Goal: Information Seeking & Learning: Learn about a topic

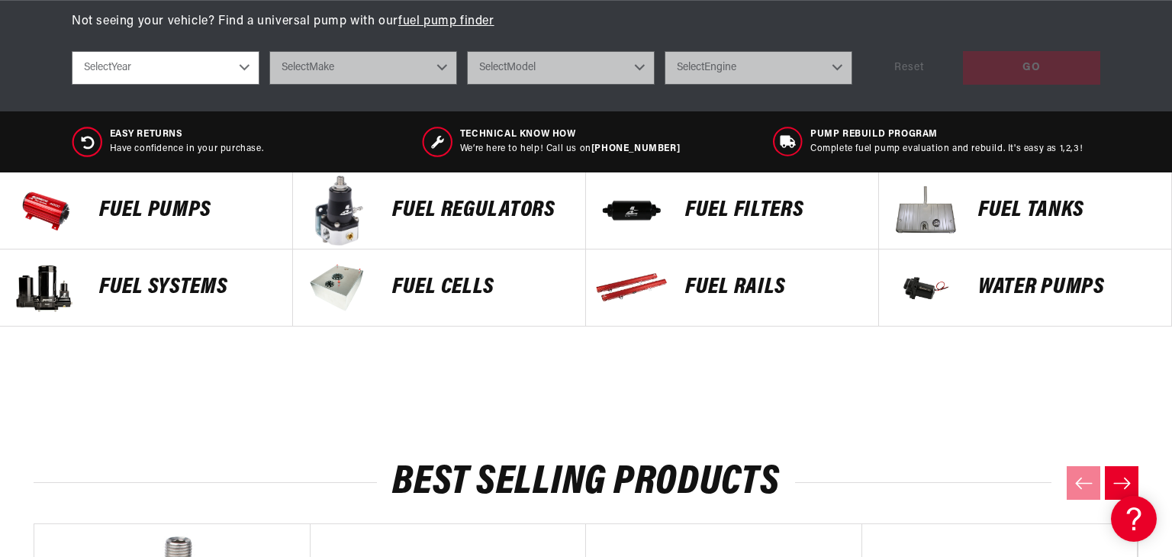
click at [181, 206] on p "Fuel Pumps" at bounding box center [188, 210] width 178 height 23
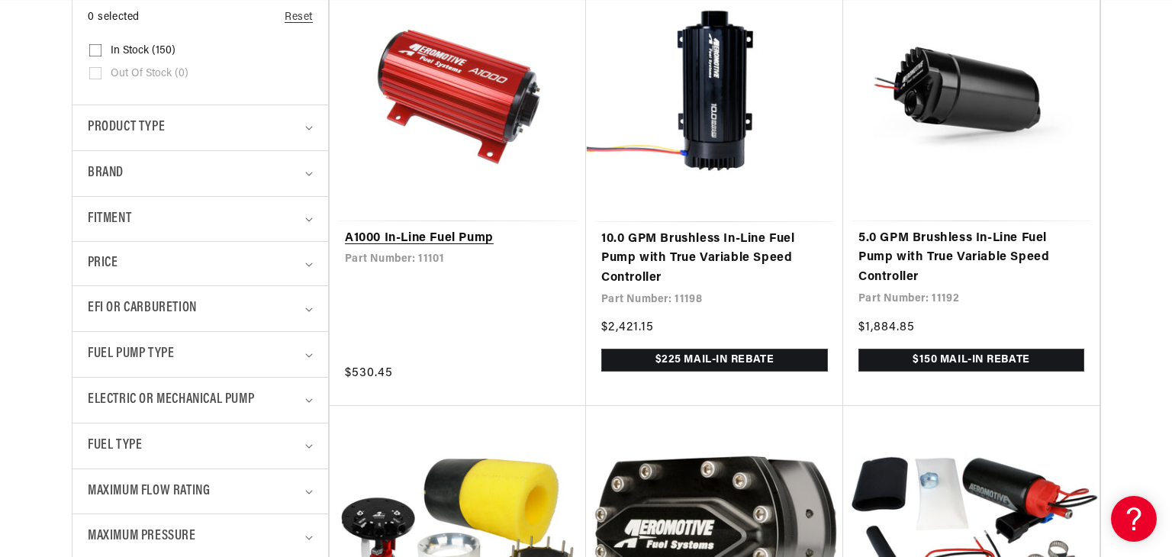
scroll to position [430, 0]
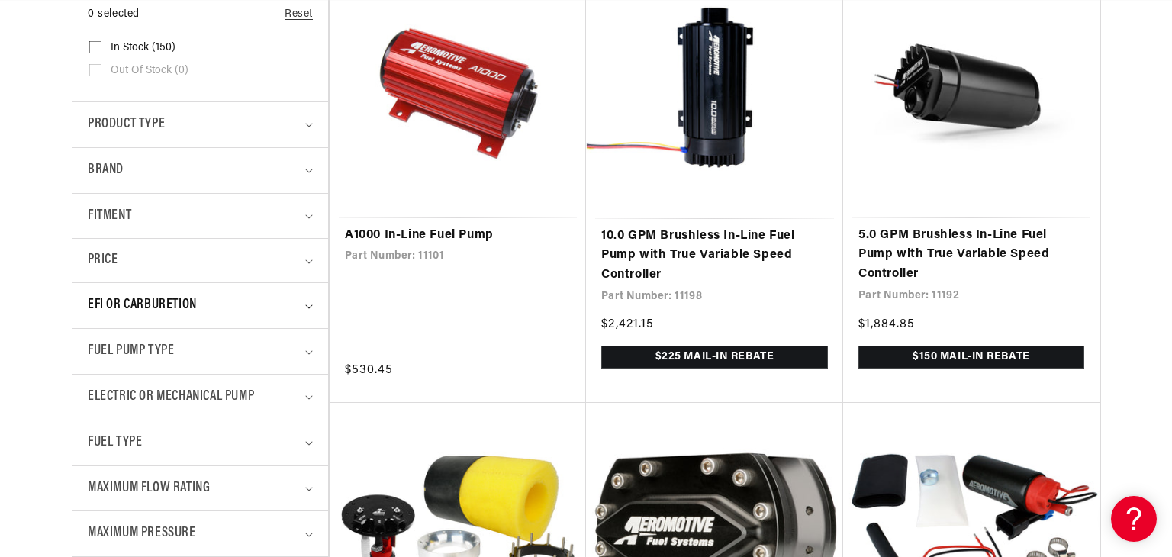
click at [308, 305] on icon "EFI or Carburetion (0 selected)" at bounding box center [309, 307] width 8 height 5
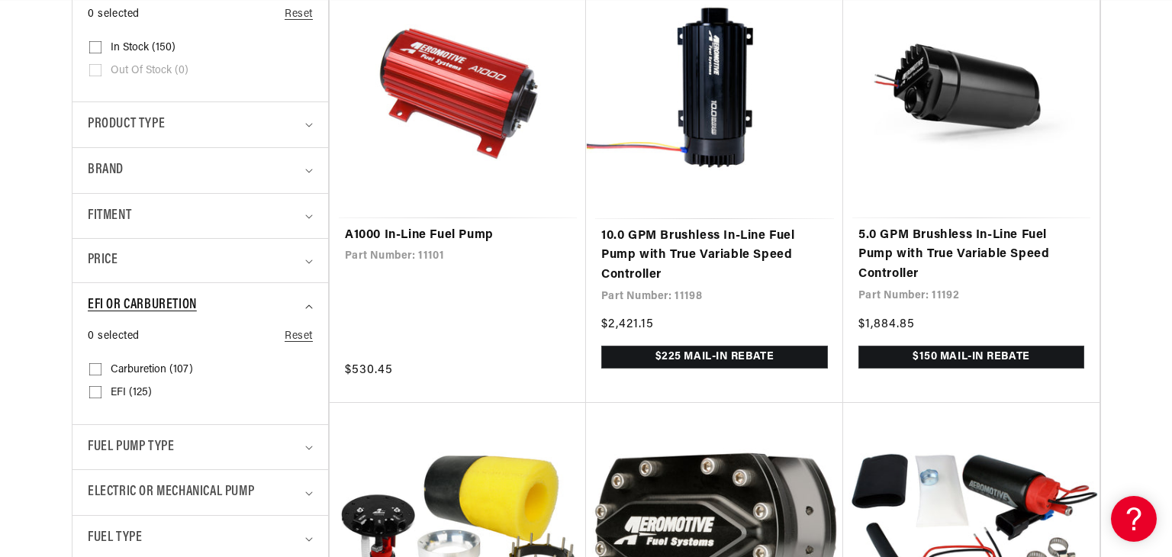
scroll to position [0, 0]
click at [95, 369] on input "Carburetion (107) Carburetion (107 products)" at bounding box center [95, 372] width 12 height 12
checkbox input "true"
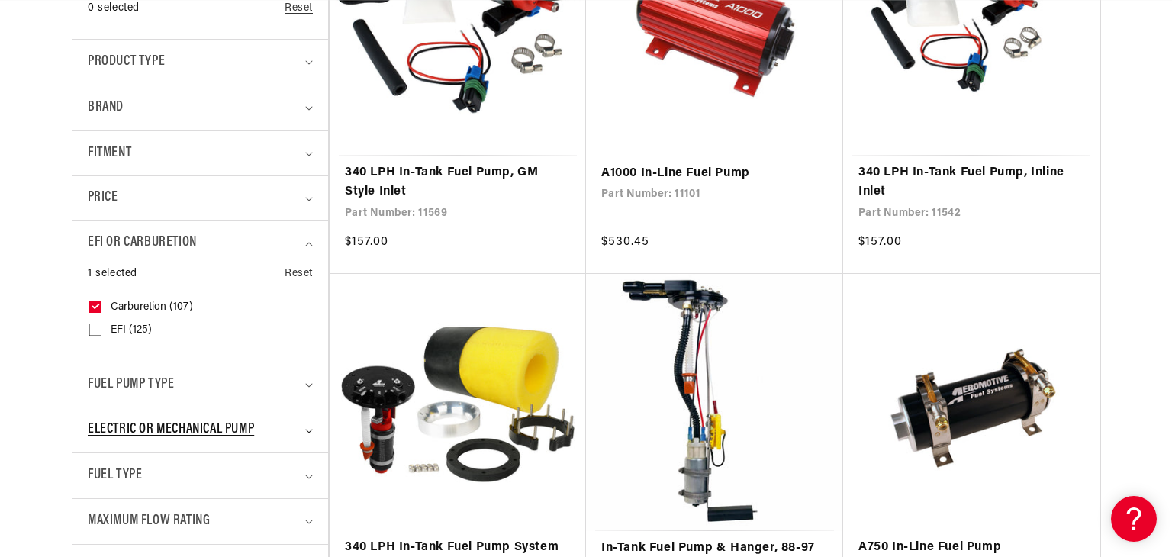
click at [309, 429] on icon "Electric or Mechanical Pump (0 selected)" at bounding box center [309, 431] width 8 height 5
click at [95, 491] on input "Electric (99) Electric (99 products)" at bounding box center [95, 497] width 12 height 12
checkbox input "true"
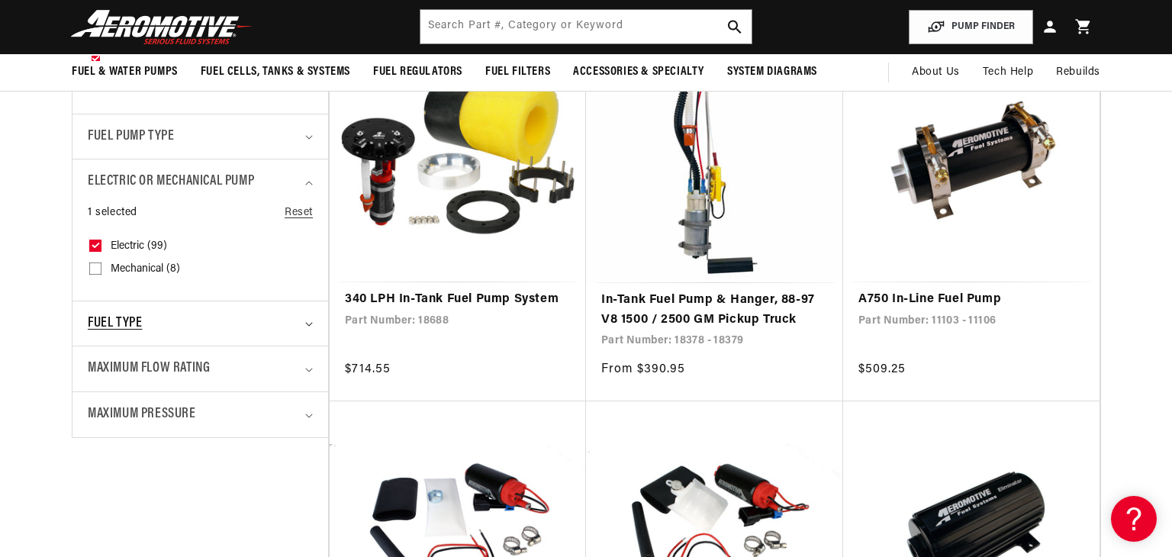
click at [309, 322] on icon "Fuel Type (0 selected)" at bounding box center [309, 324] width 8 height 5
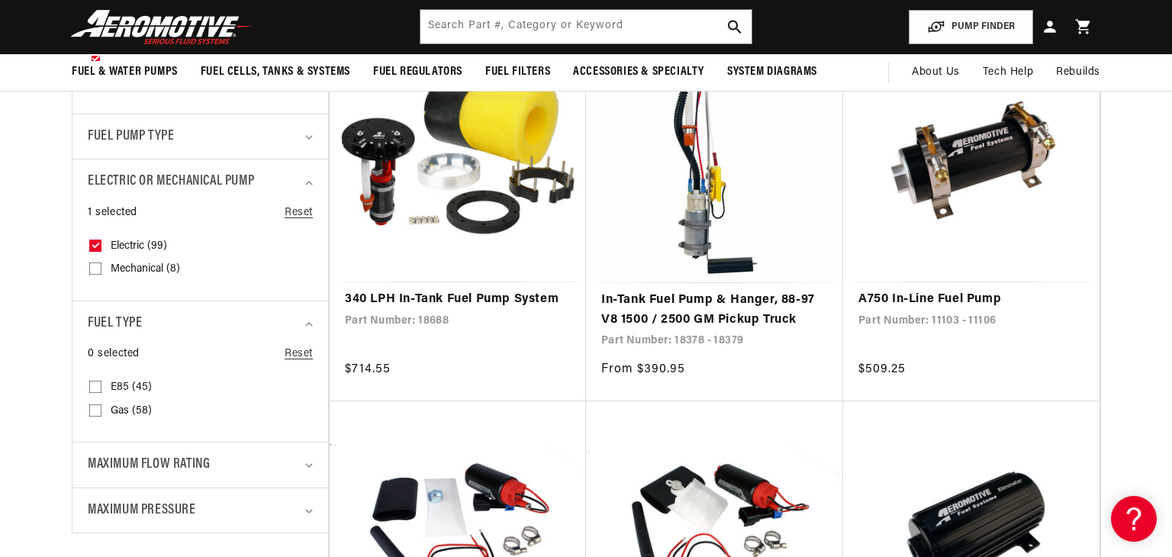
click at [93, 408] on input "Gas (58) Gas (58 products)" at bounding box center [95, 414] width 12 height 12
checkbox input "true"
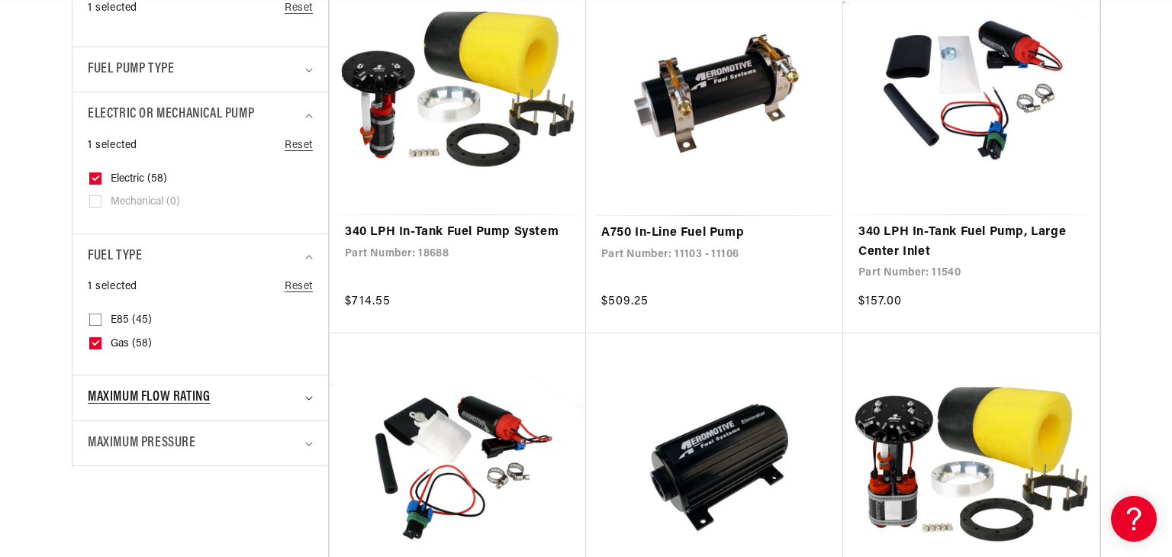
click at [306, 392] on summary "Maximum Flow Rating" at bounding box center [200, 397] width 225 height 45
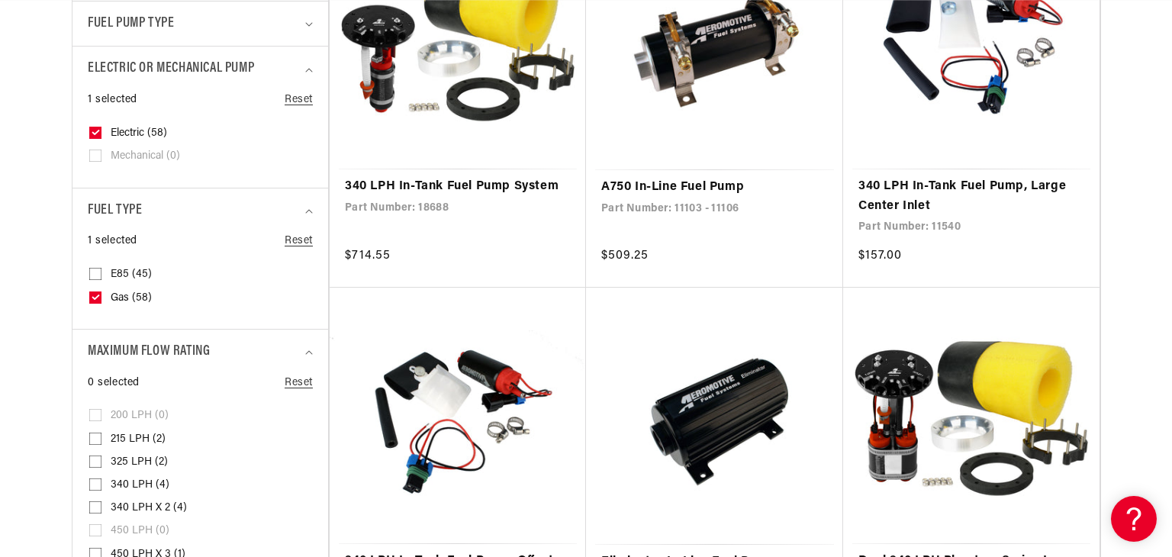
click at [94, 433] on rect at bounding box center [95, 439] width 12 height 12
click at [94, 436] on input "215 LPH (2) 215 LPH (2 products)" at bounding box center [95, 442] width 12 height 12
checkbox input "true"
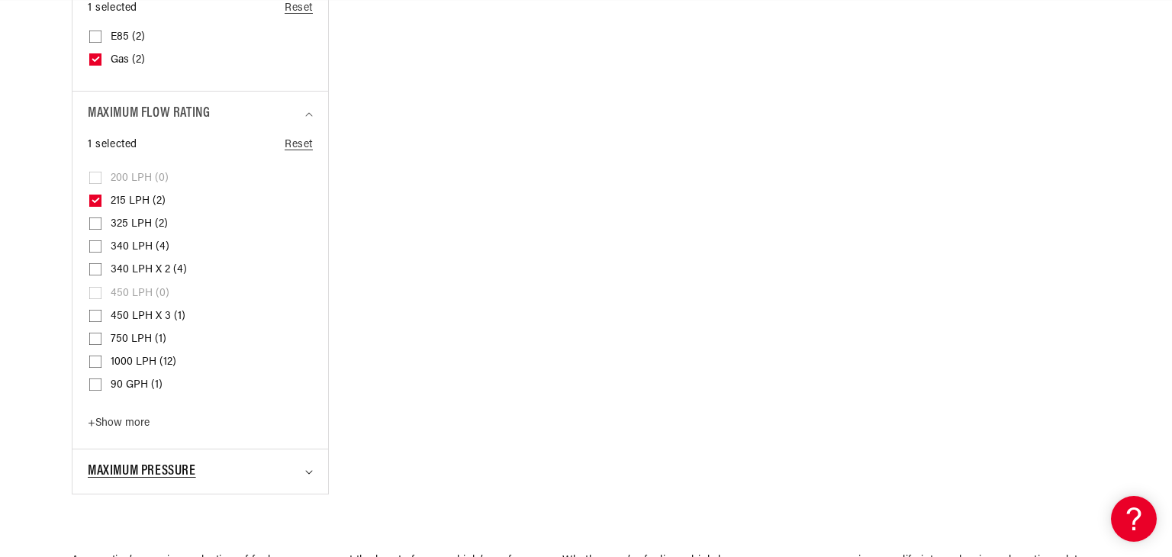
click at [196, 466] on span "Maximum Pressure" at bounding box center [142, 472] width 108 height 22
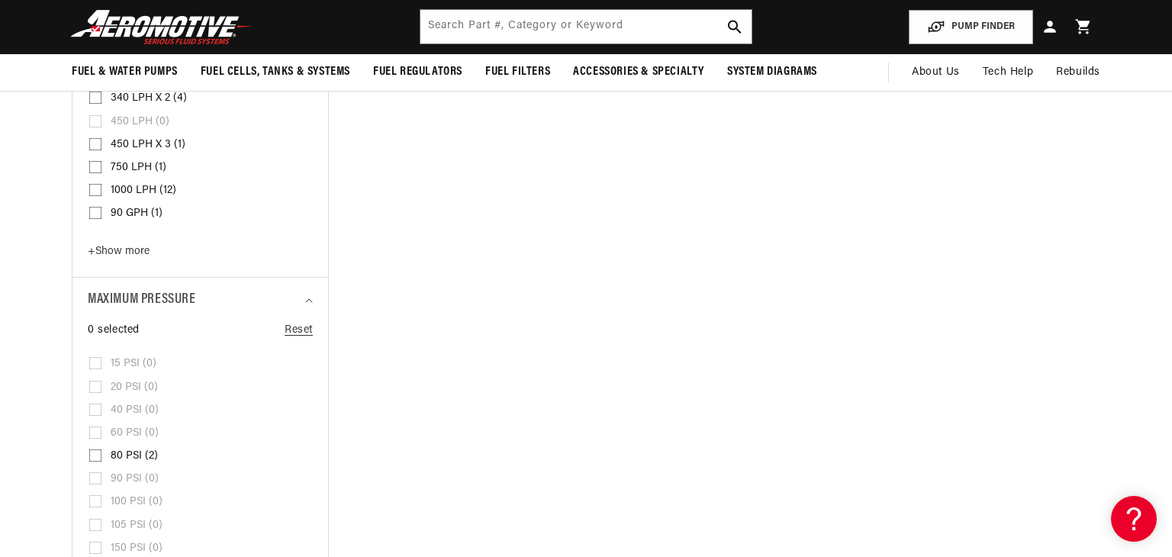
click at [95, 453] on input "80 PSI (2) 80 PSI (2 products)" at bounding box center [95, 459] width 12 height 12
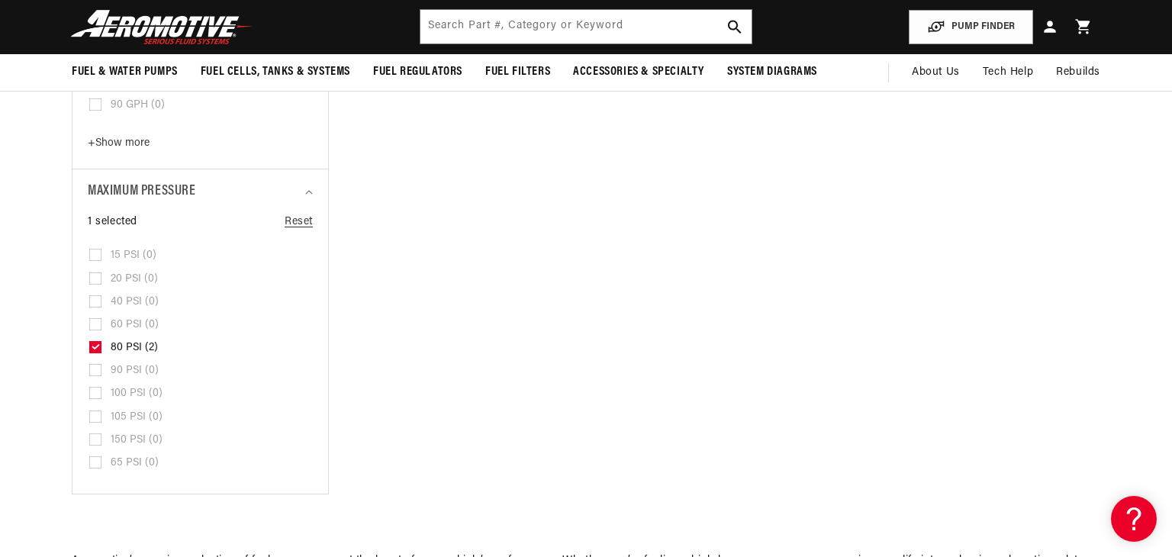
click at [93, 344] on icon at bounding box center [96, 346] width 8 height 5
click at [93, 344] on input "80 PSI (2) 80 PSI (2 products)" at bounding box center [95, 350] width 12 height 12
click at [97, 344] on input "80 PSI (2) 80 PSI (2 products)" at bounding box center [95, 350] width 12 height 12
checkbox input "true"
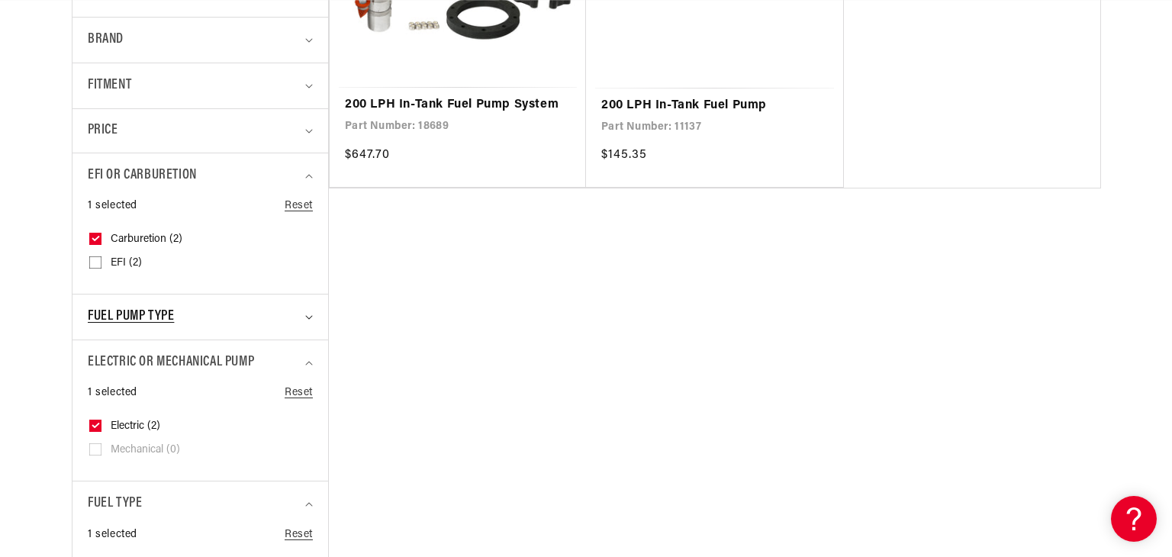
click at [156, 308] on span "Fuel Pump Type" at bounding box center [131, 317] width 86 height 22
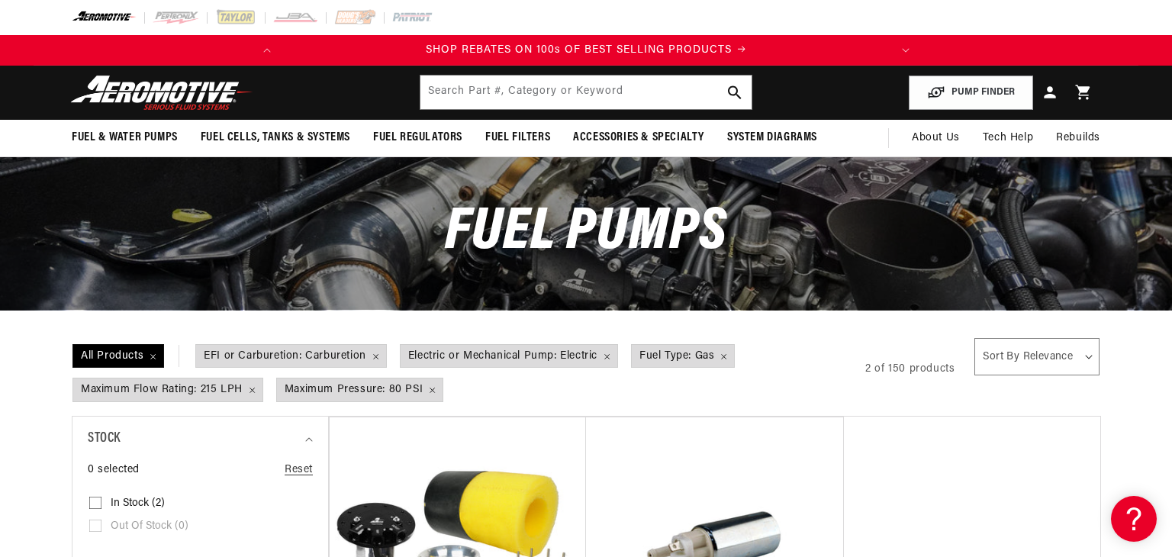
click at [351, 347] on span "EFI or Carburetion: Carburetion Remove filter" at bounding box center [291, 356] width 190 height 23
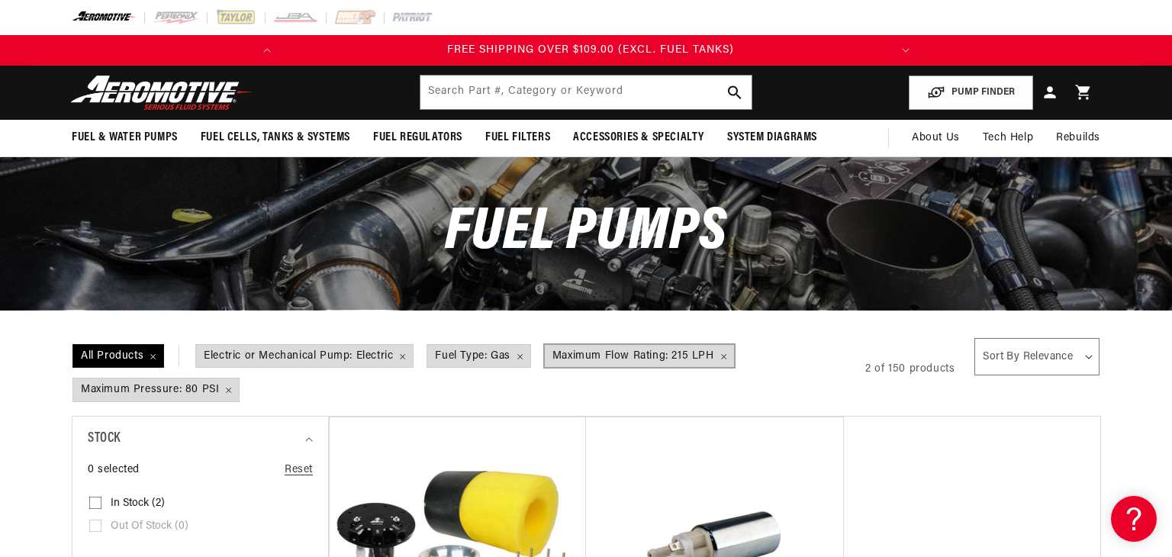
click at [726, 357] on span "Maximum Flow Rating: 215 LPH Remove filter" at bounding box center [639, 356] width 189 height 23
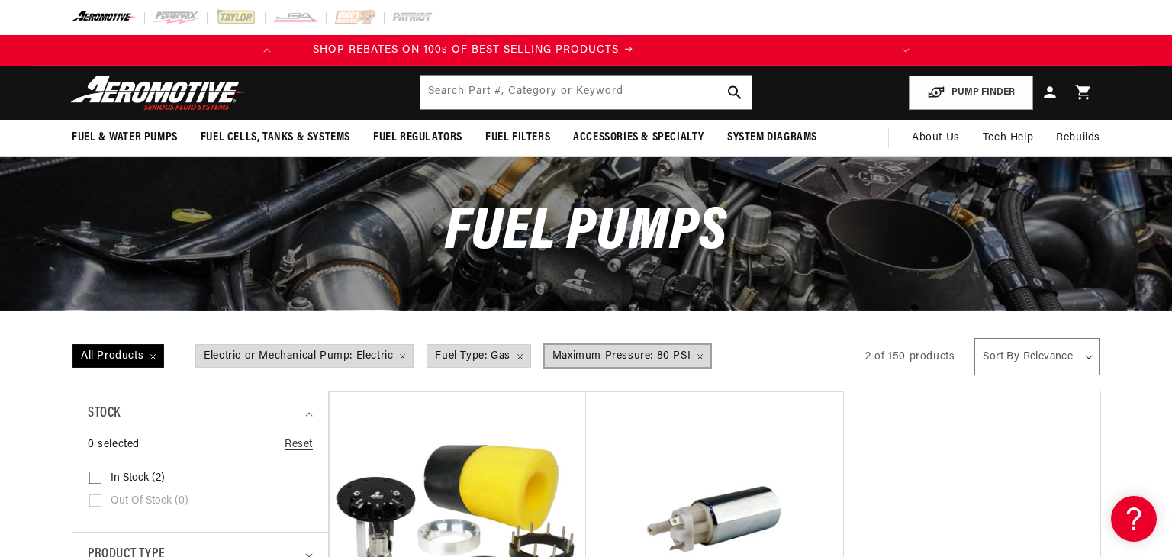
click at [701, 353] on span "Maximum Pressure: 80 PSI Remove filter" at bounding box center [628, 356] width 166 height 23
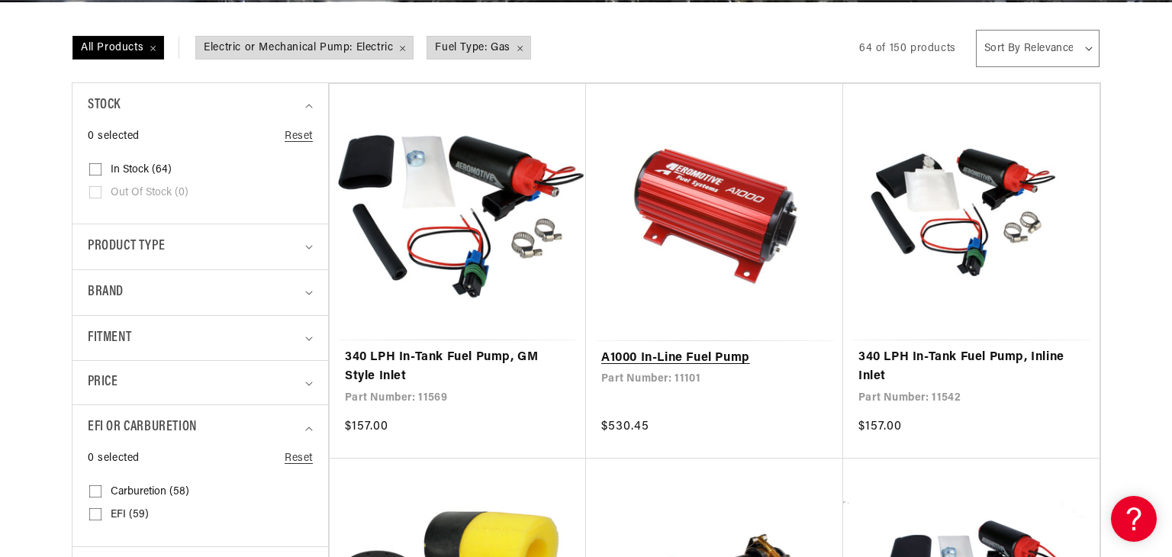
click at [694, 349] on link "A1000 In-Line Fuel Pump" at bounding box center [714, 359] width 227 height 20
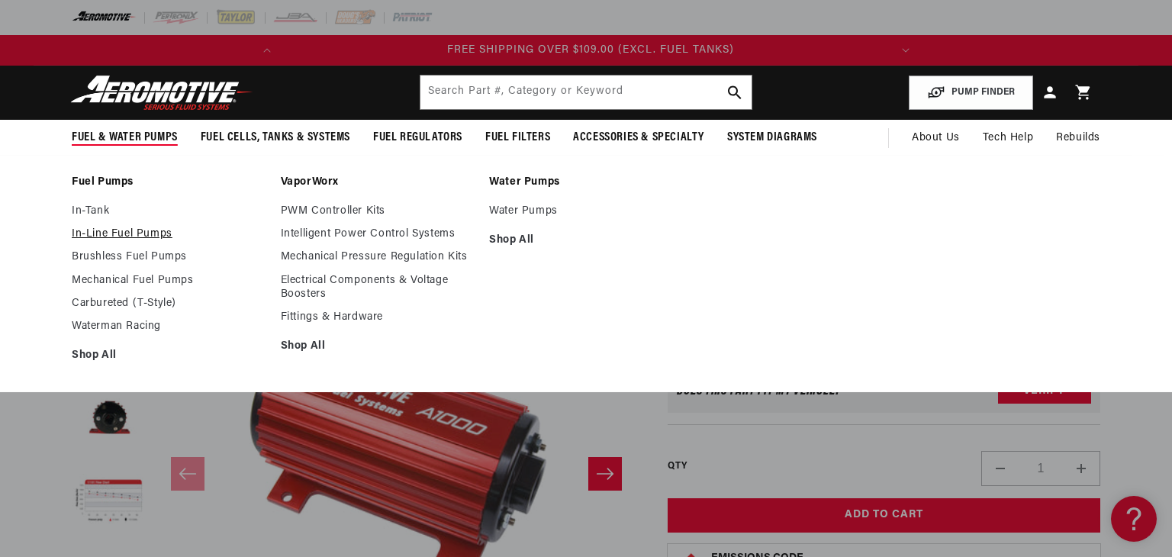
click at [141, 227] on link "In-Line Fuel Pumps" at bounding box center [169, 234] width 194 height 14
